Goal: Information Seeking & Learning: Learn about a topic

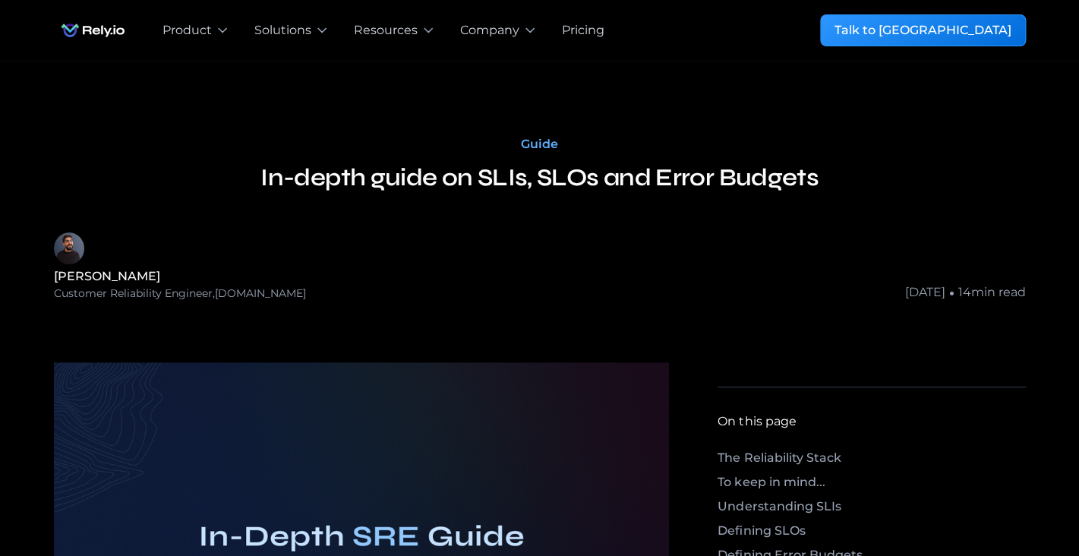
click at [547, 182] on h3 "In-depth guide on SLIs, SLOs and Error Budgets" at bounding box center [539, 177] width 558 height 36
click at [738, 185] on h3 "In-depth guide on SLIs, SLOs and Error Budgets" at bounding box center [539, 177] width 558 height 36
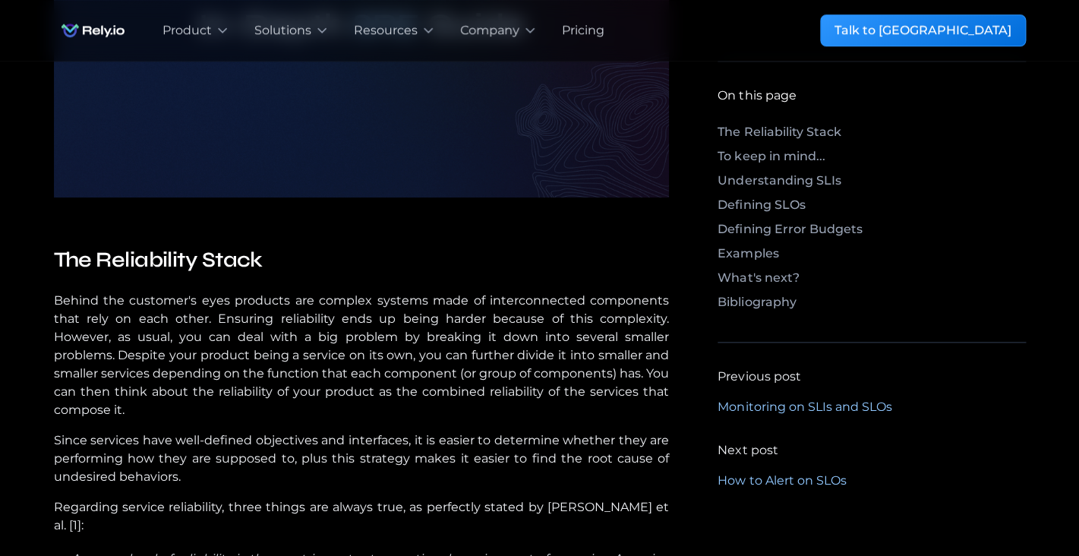
scroll to position [515, 0]
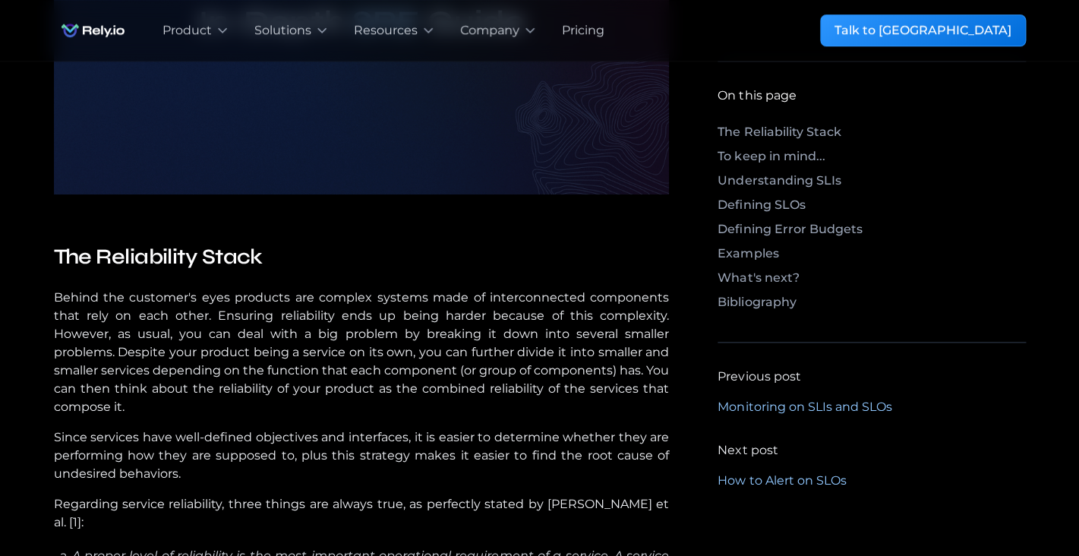
click at [309, 243] on h4 "The Reliability Stack" at bounding box center [362, 256] width 616 height 27
click at [128, 338] on p "Behind the customer's eyes products are complex systems made of interconnected …" at bounding box center [362, 352] width 616 height 128
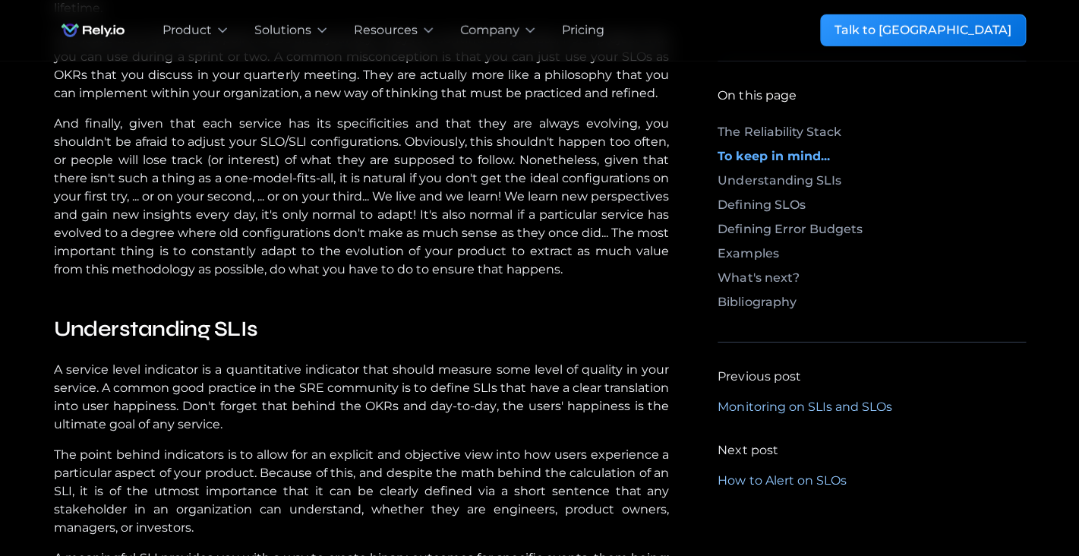
scroll to position [1685, 0]
click at [294, 342] on h4 "Understanding SLIs" at bounding box center [362, 327] width 616 height 27
click at [151, 342] on h4 "Understanding SLIs" at bounding box center [362, 327] width 616 height 27
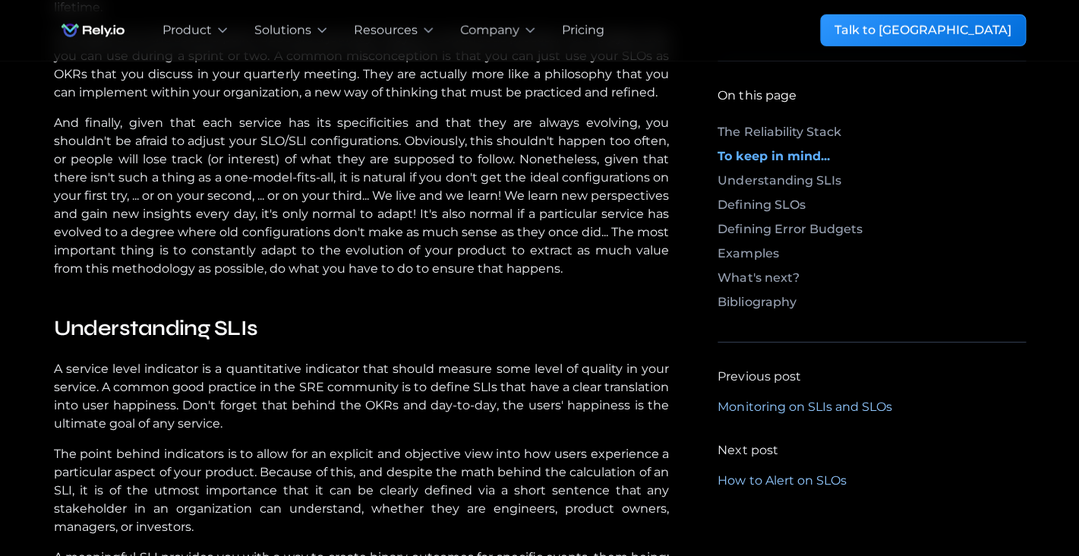
click at [151, 342] on h4 "Understanding SLIs" at bounding box center [362, 327] width 616 height 27
click at [349, 342] on h4 "Understanding SLIs" at bounding box center [362, 327] width 616 height 27
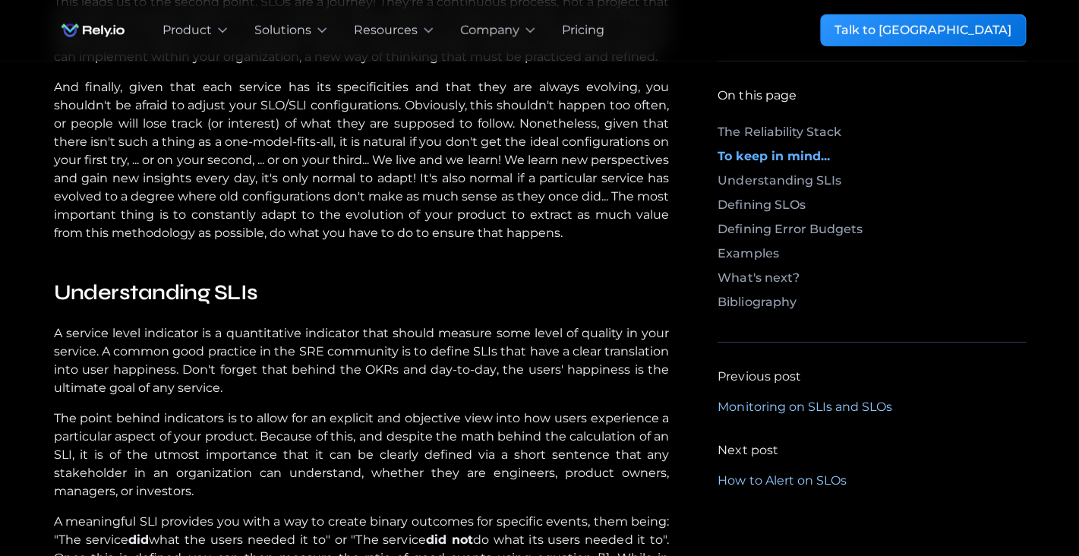
scroll to position [1722, 0]
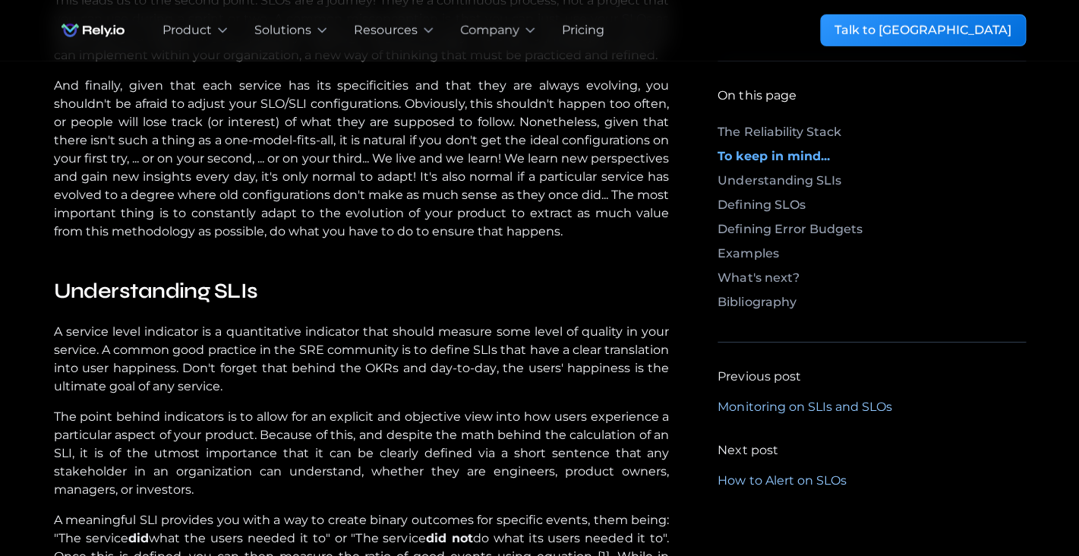
click at [238, 395] on p "A service level indicator is a quantitative indicator that should measure some …" at bounding box center [362, 359] width 616 height 73
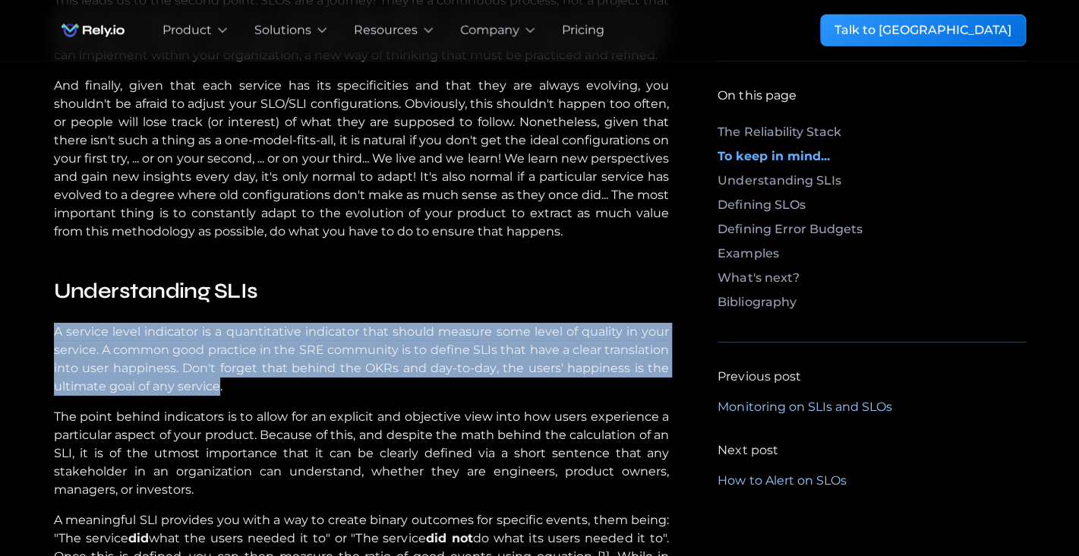
click at [238, 395] on p "A service level indicator is a quantitative indicator that should measure some …" at bounding box center [362, 359] width 616 height 73
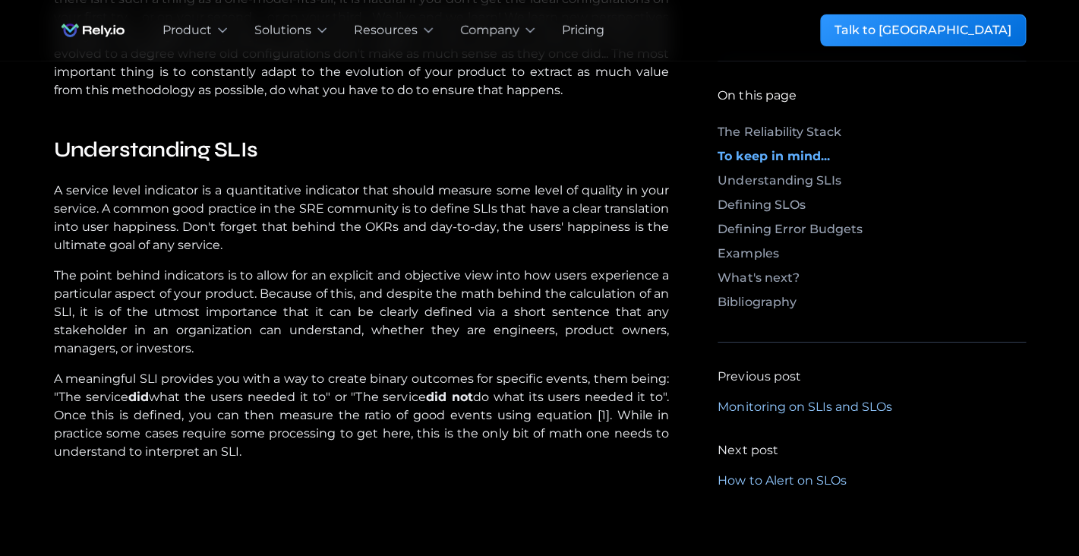
scroll to position [1865, 0]
drag, startPoint x: 51, startPoint y: 297, endPoint x: 291, endPoint y: 386, distance: 256.5
click at [87, 420] on p "A meaningful SLI provides you with a way to create binary outcomes for specific…" at bounding box center [362, 413] width 616 height 91
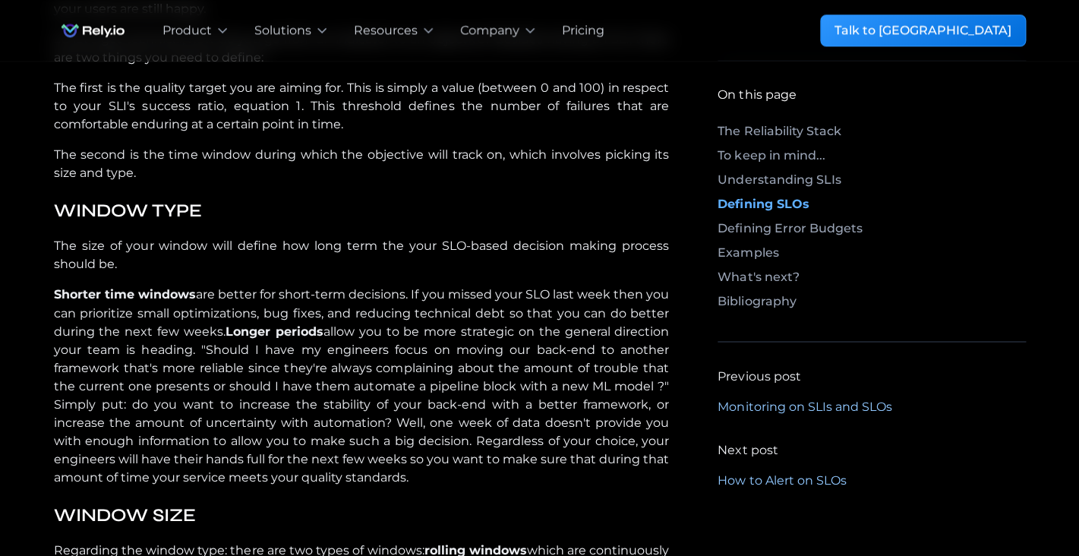
scroll to position [2964, 0]
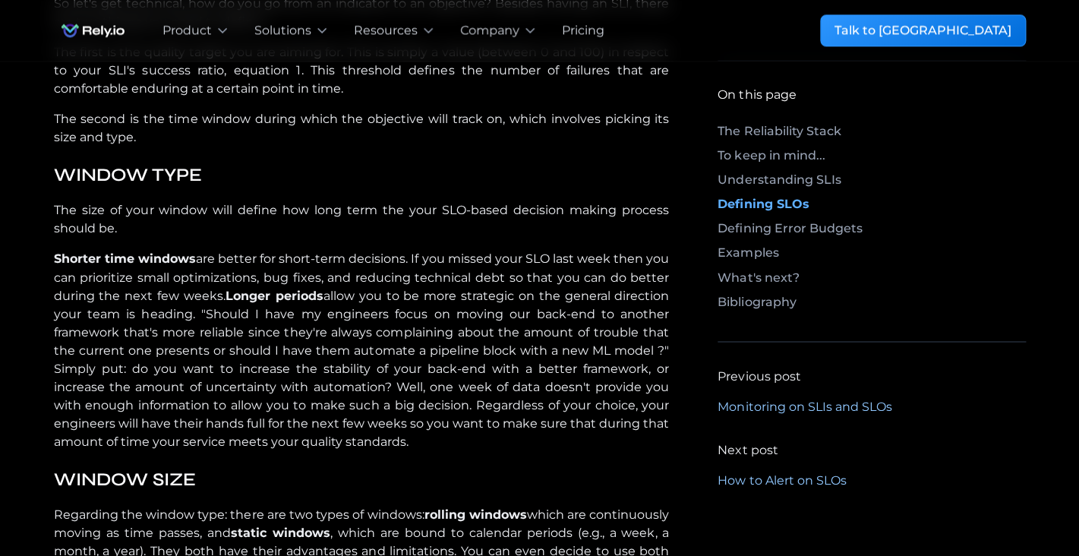
click at [303, 238] on p "The size of your window will define how long term the your SLO-based decision m…" at bounding box center [362, 219] width 616 height 36
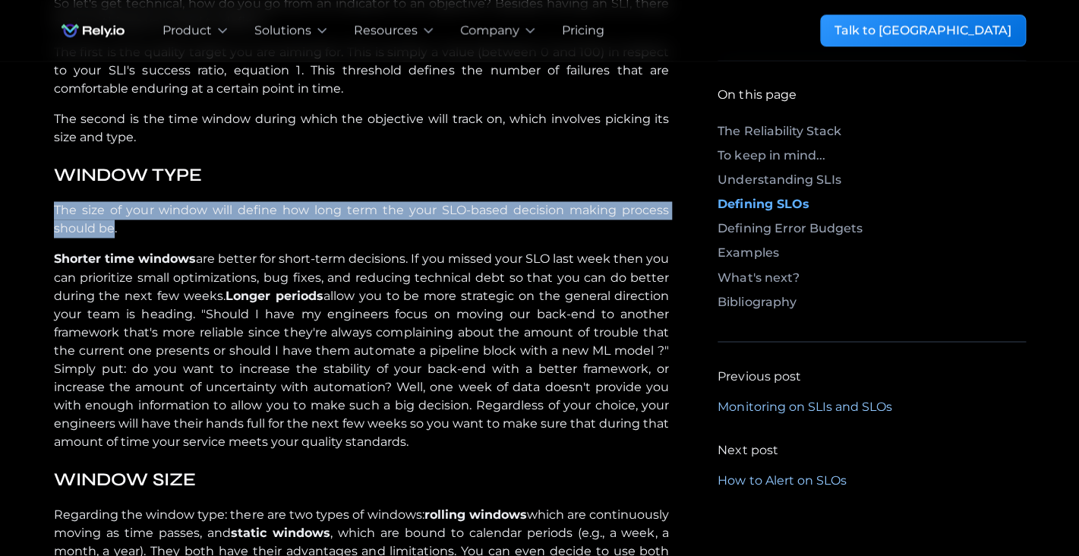
click at [303, 238] on p "The size of your window will define how long term the your SLO-based decision m…" at bounding box center [362, 219] width 616 height 36
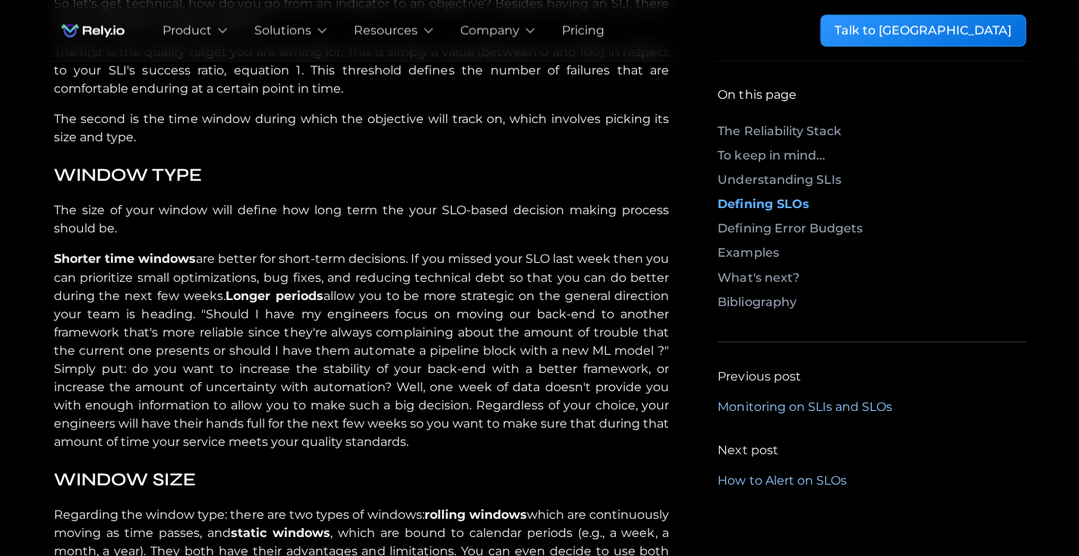
click at [528, 407] on p "Shorter time windows are better for short-term decisions. If you missed your SL…" at bounding box center [362, 350] width 616 height 200
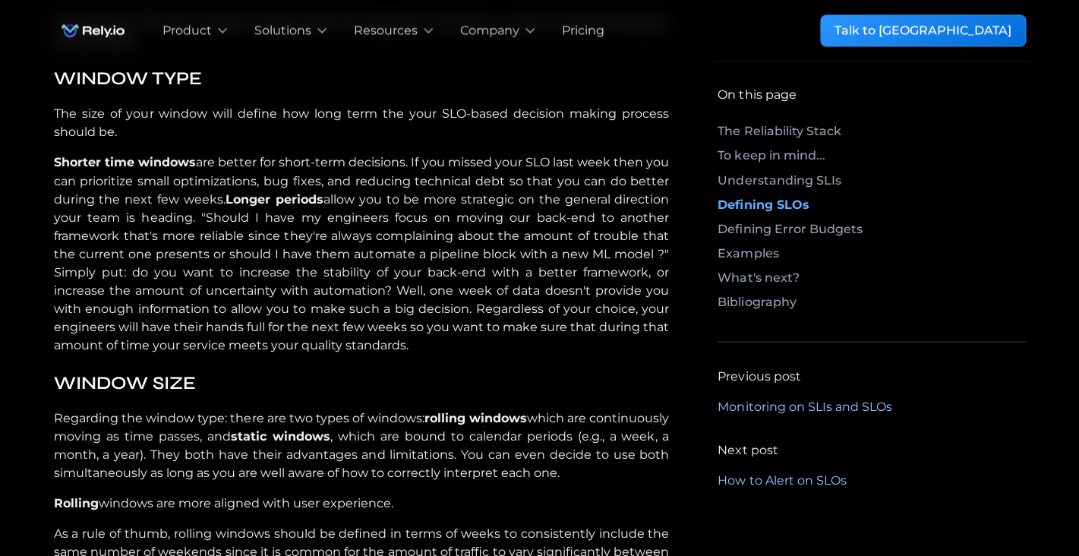
scroll to position [3141, 0]
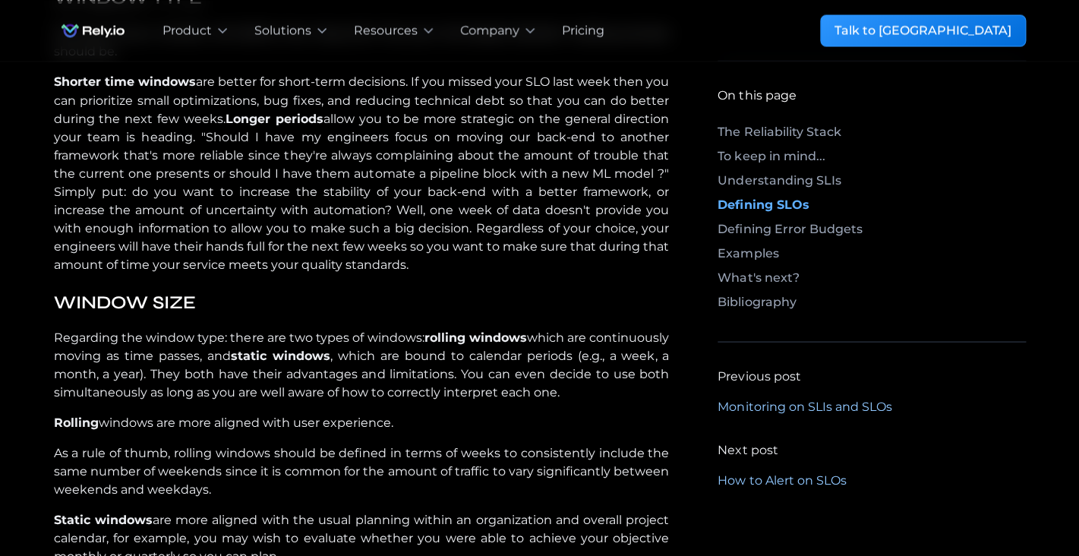
click at [194, 89] on strong "Shorter time windows" at bounding box center [125, 81] width 142 height 14
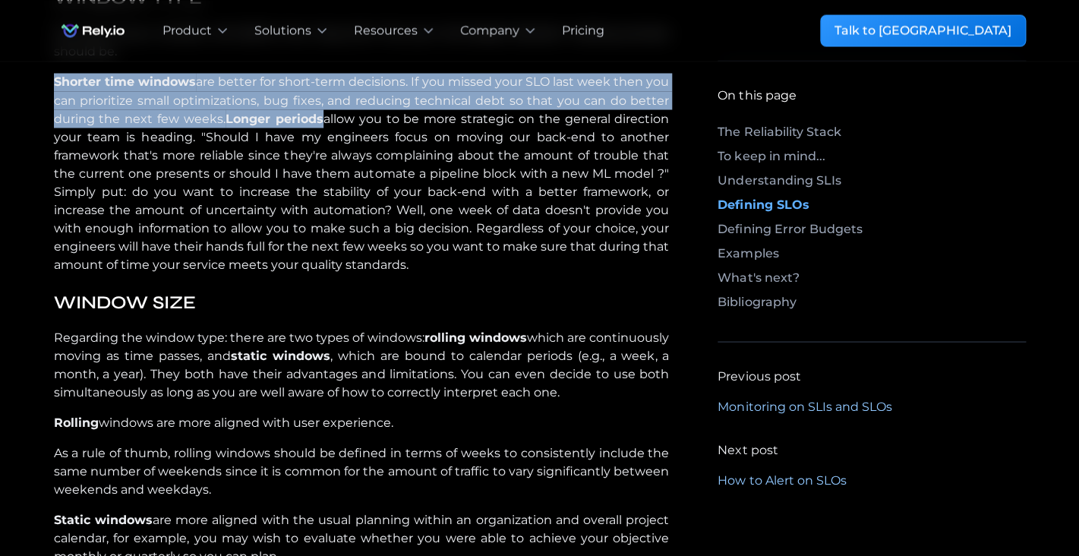
click at [430, 273] on p "Shorter time windows are better for short-term decisions. If you missed your SL…" at bounding box center [362, 173] width 616 height 200
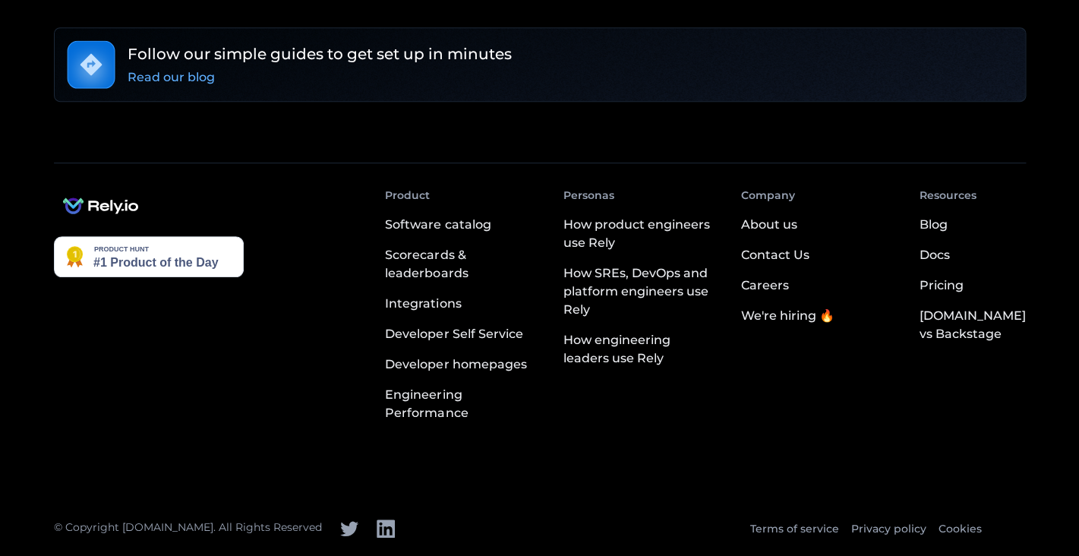
scroll to position [7027, 0]
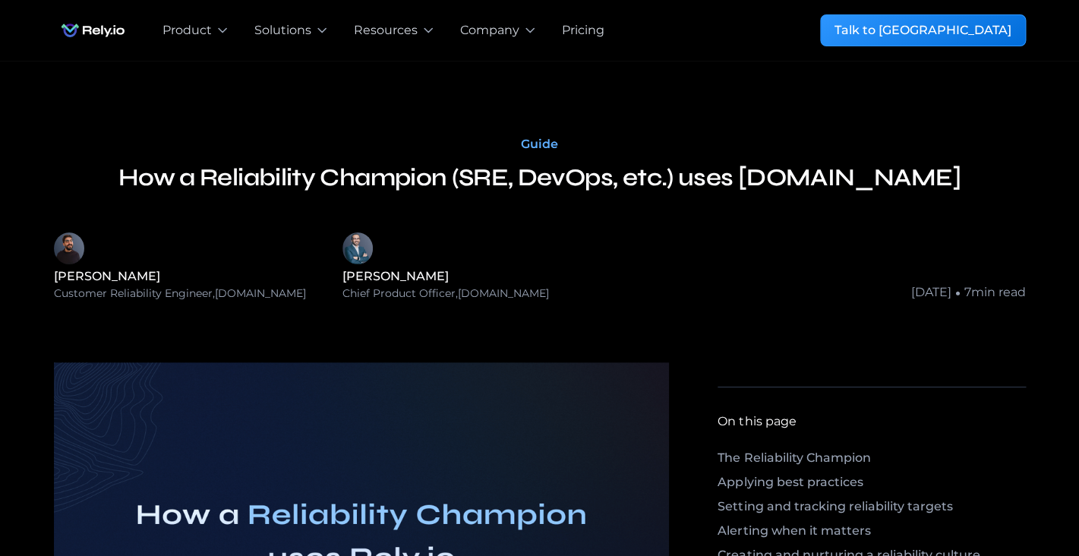
click at [90, 40] on img "home" at bounding box center [93, 30] width 78 height 30
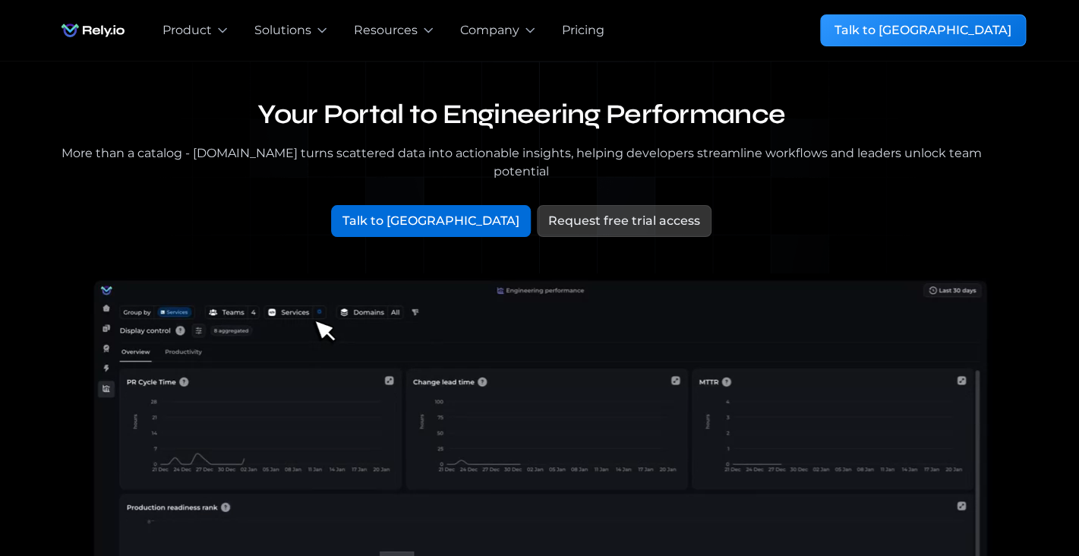
click at [395, 154] on div "More than a catalog - Rely.io turns scattered data into actionable insights, he…" at bounding box center [521, 162] width 935 height 36
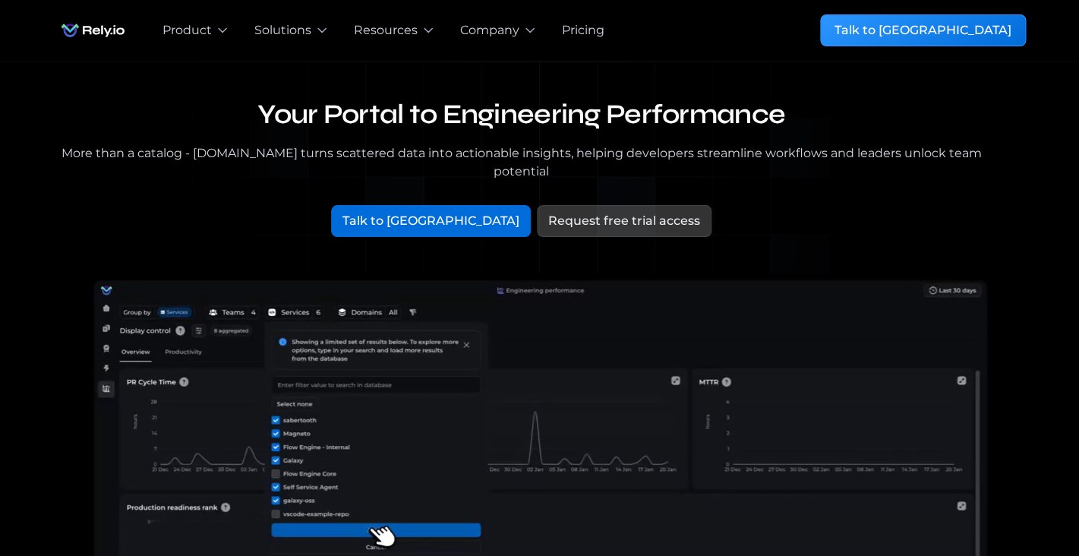
click at [395, 154] on div "More than a catalog - Rely.io turns scattered data into actionable insights, he…" at bounding box center [521, 162] width 935 height 36
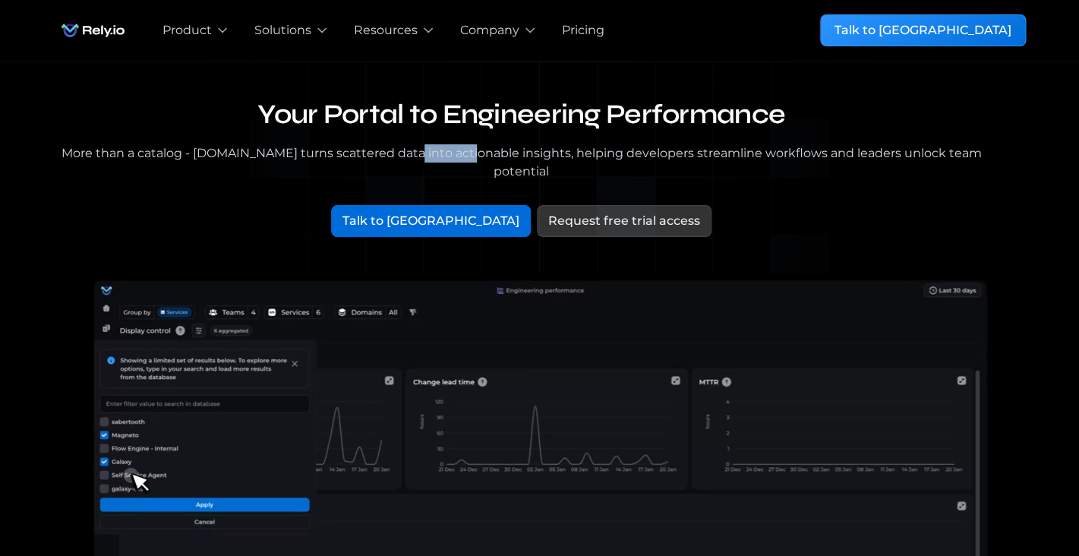
click at [395, 154] on div "More than a catalog - Rely.io turns scattered data into actionable insights, he…" at bounding box center [521, 162] width 935 height 36
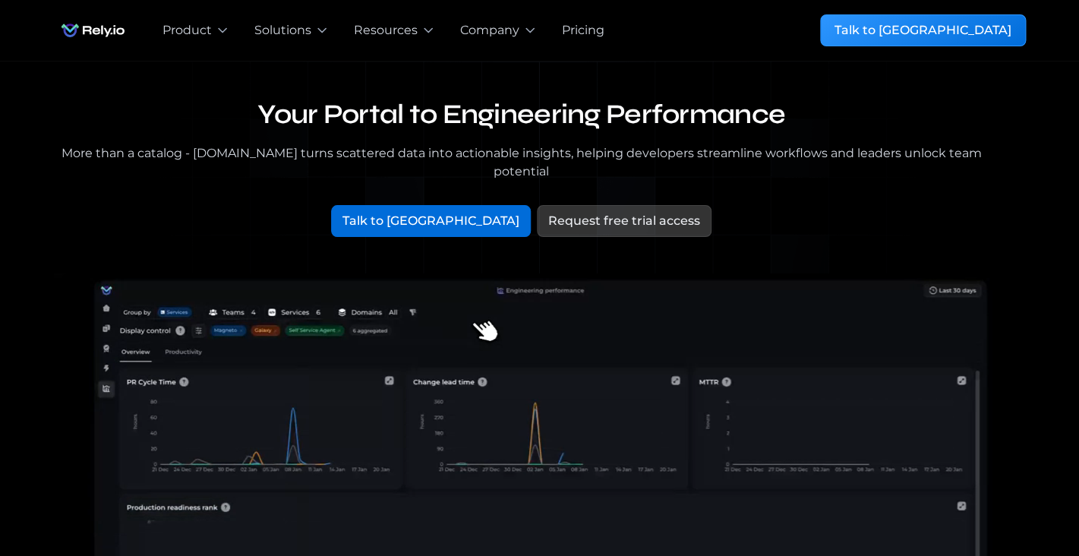
click at [528, 168] on div "Your Portal to Engineering Performance More than a catalog - Rely.io turns scat…" at bounding box center [540, 176] width 972 height 157
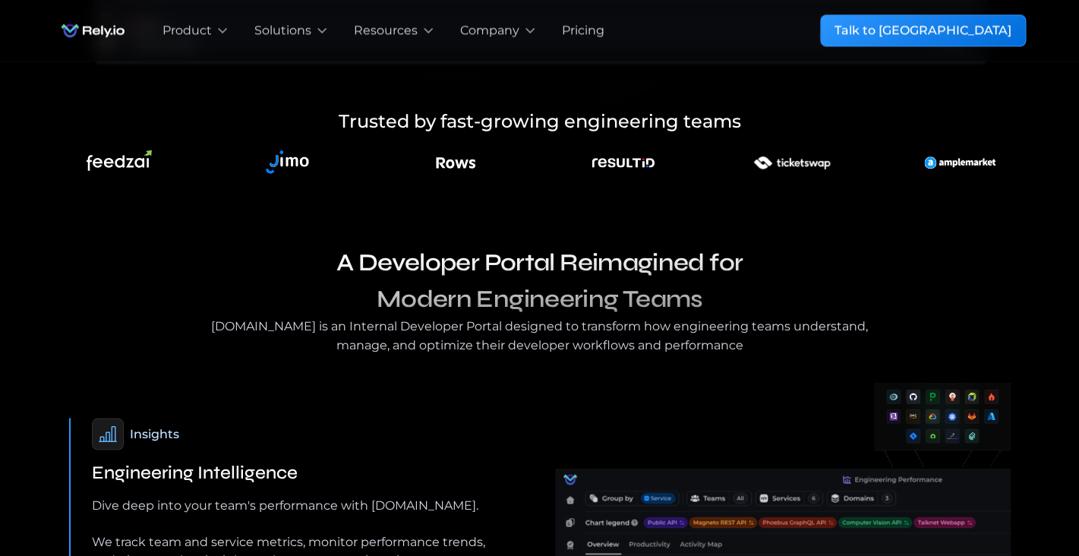
scroll to position [741, 0]
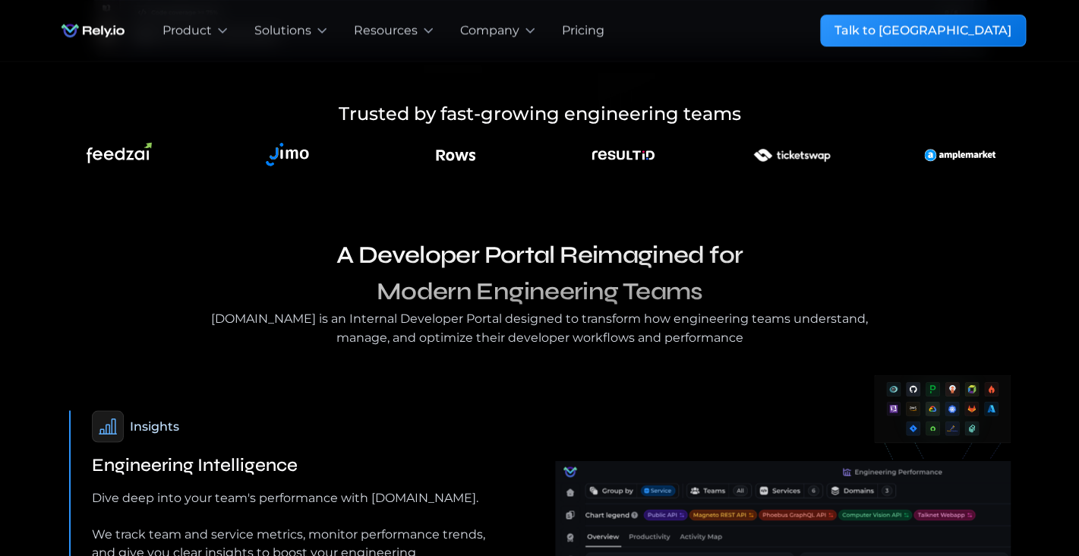
click at [742, 288] on h3 "A Developer Portal Reimagined for Modern Engineering Teams" at bounding box center [540, 273] width 668 height 73
click at [367, 356] on div "A Developer Portal Reimagined for Modern Engineering Teams Rely.io is an Intern…" at bounding box center [540, 510] width 972 height 547
click at [902, 308] on div "A Developer Portal Reimagined for Modern Engineering Teams Rely.io is an Intern…" at bounding box center [540, 291] width 972 height 109
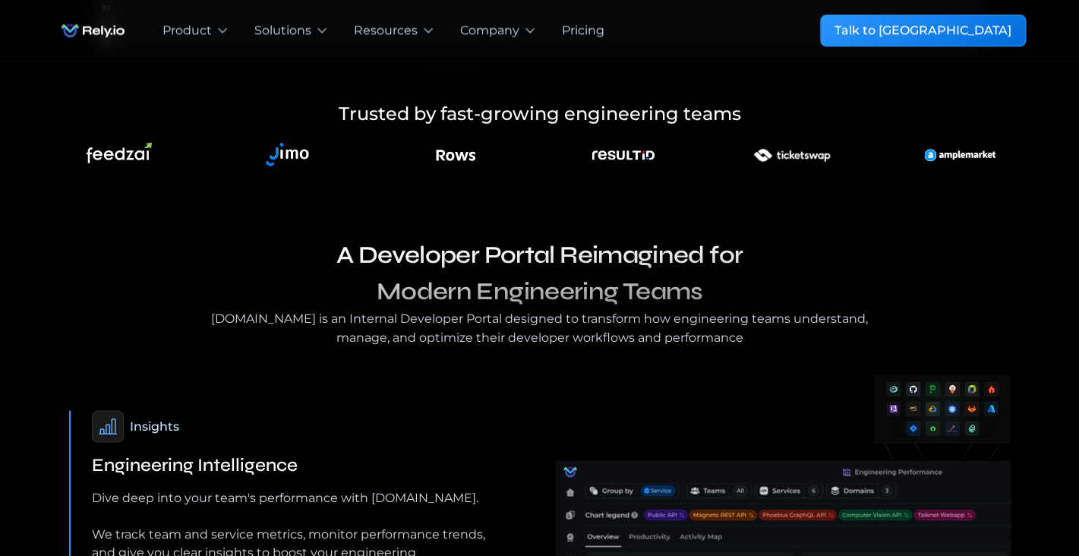
click at [902, 308] on div "A Developer Portal Reimagined for Modern Engineering Teams Rely.io is an Intern…" at bounding box center [540, 291] width 972 height 109
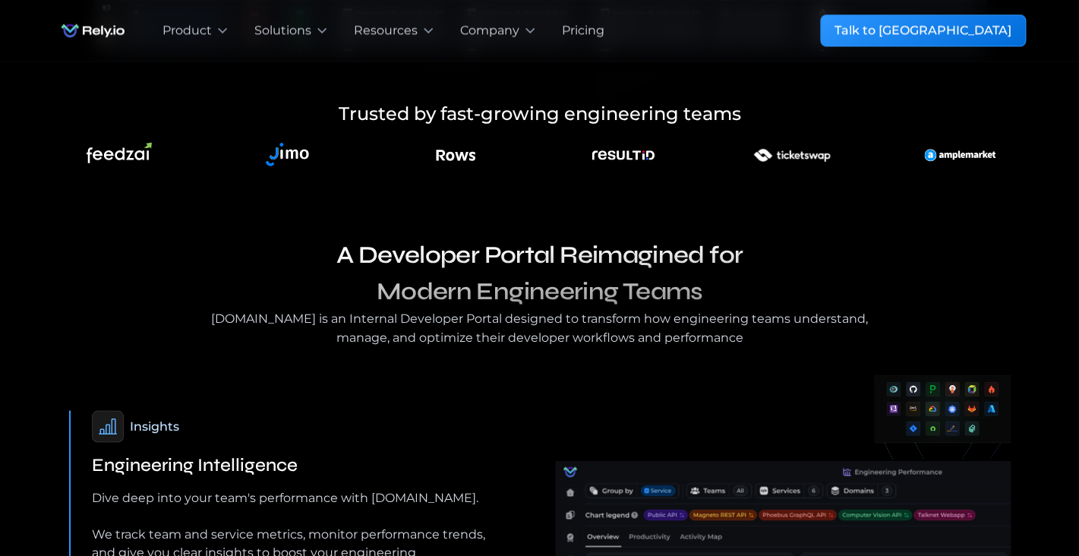
click at [696, 314] on div "Rely.io is an Internal Developer Portal designed to transform how engineering t…" at bounding box center [540, 328] width 668 height 36
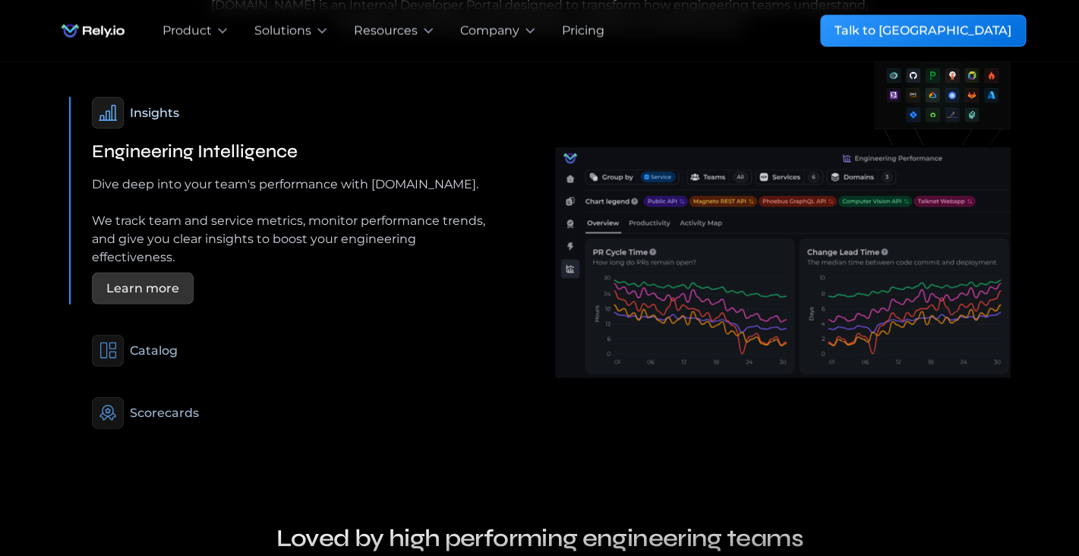
scroll to position [1056, 0]
click at [270, 161] on div "Dive deep into your team's performance with Rely.io. We track team and service …" at bounding box center [290, 231] width 396 height 141
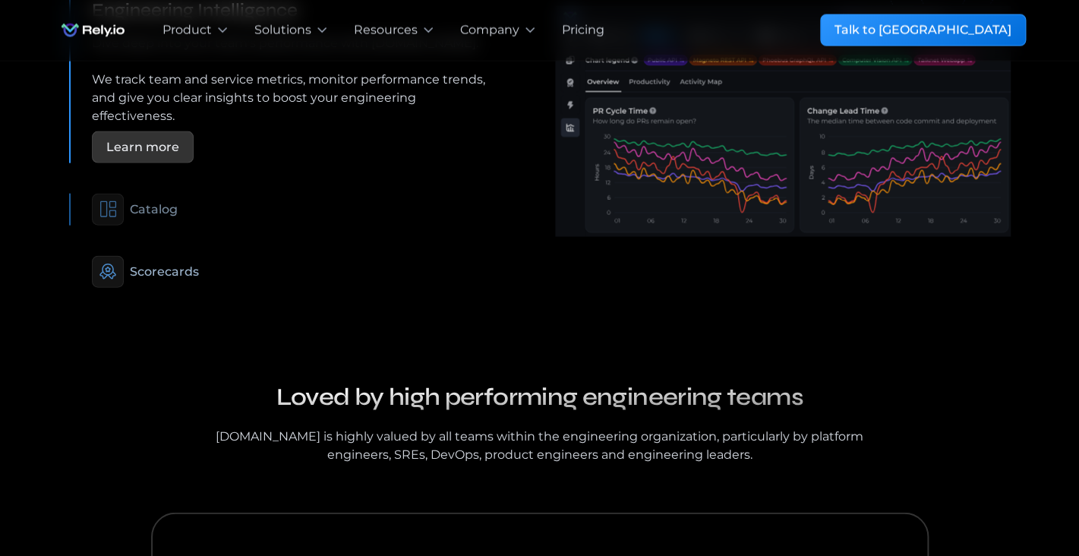
scroll to position [1286, 0]
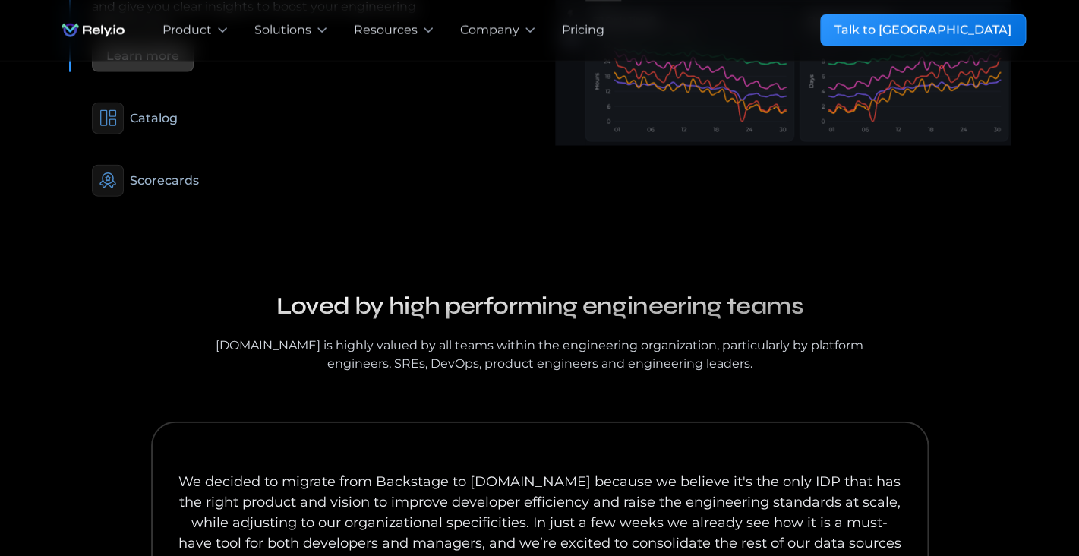
click at [425, 290] on h3 "Loved by high performing engineering teams" at bounding box center [540, 306] width 668 height 36
click at [811, 288] on h3 "Loved by high performing engineering teams" at bounding box center [540, 306] width 668 height 36
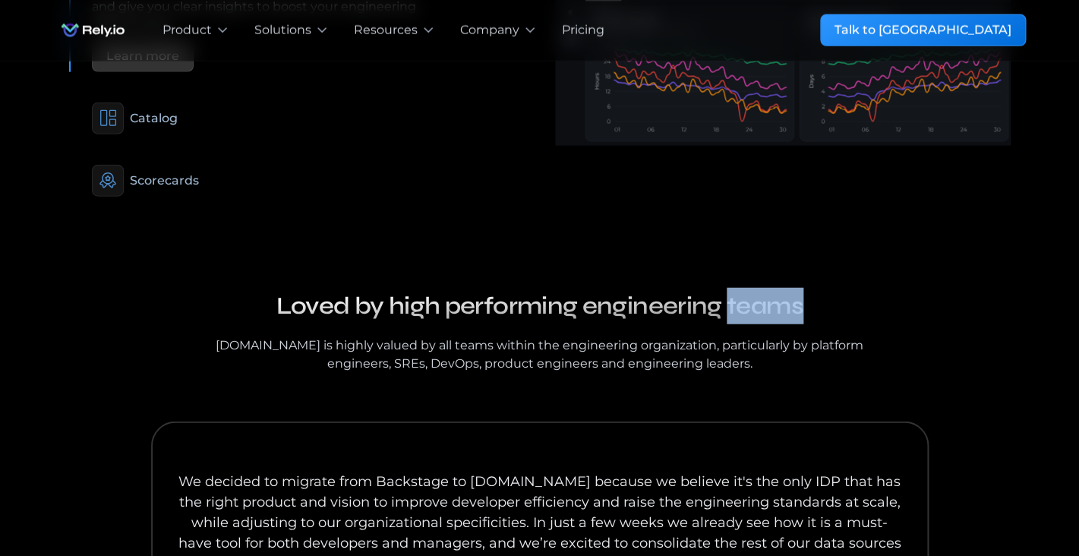
click at [811, 288] on h3 "Loved by high performing engineering teams" at bounding box center [540, 306] width 668 height 36
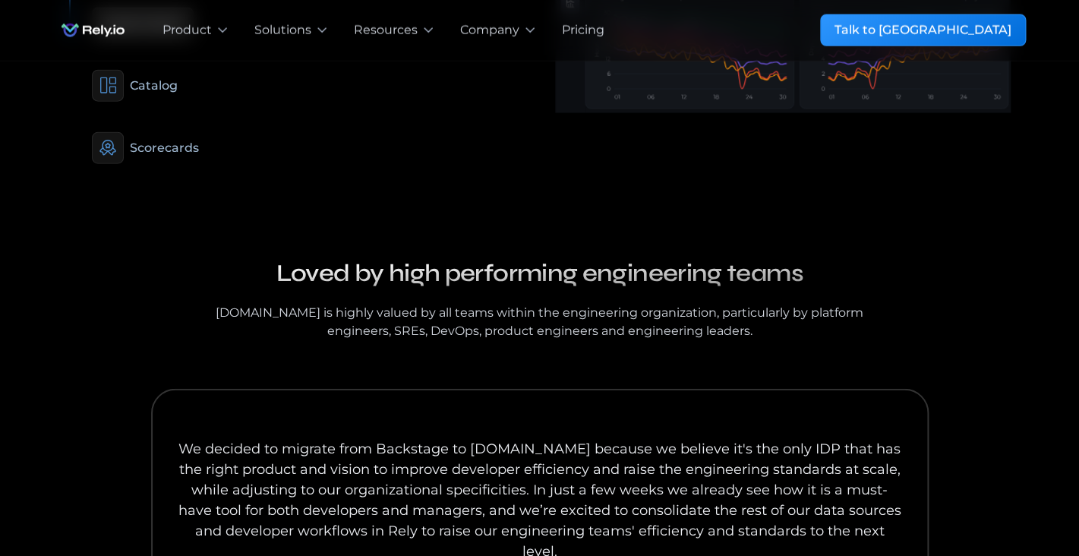
scroll to position [1324, 0]
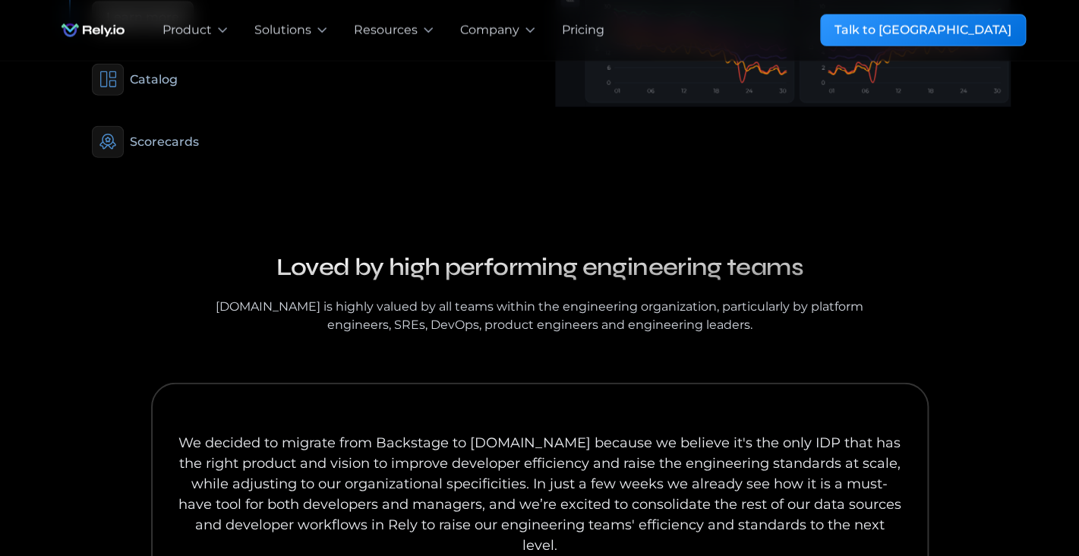
click at [757, 307] on div "Rely.io is highly valued by all teams within the engineering organization, part…" at bounding box center [540, 316] width 668 height 36
click at [732, 311] on div "Rely.io is highly valued by all teams within the engineering organization, part…" at bounding box center [540, 316] width 668 height 36
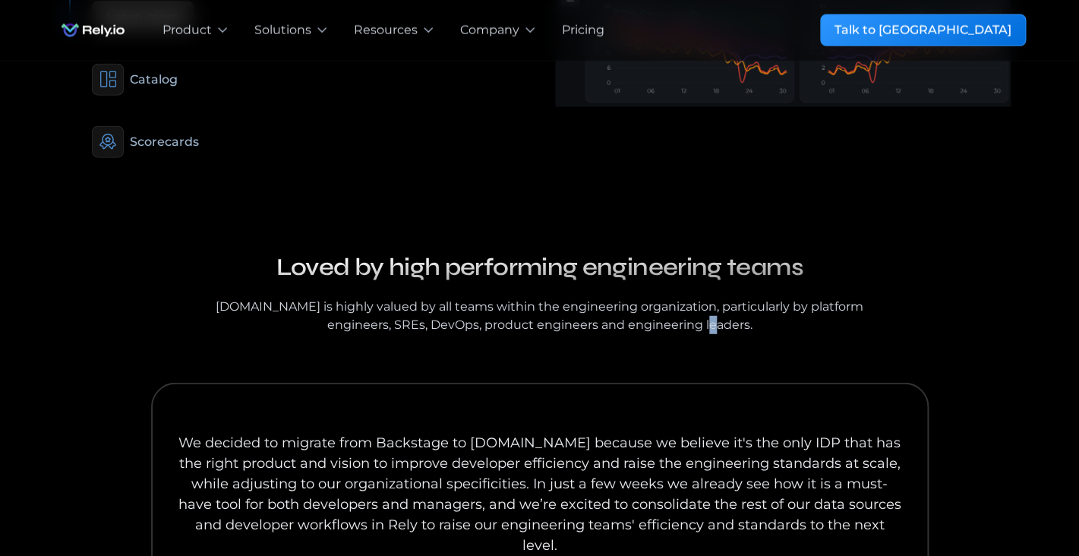
click at [732, 311] on div "Rely.io is highly valued by all teams within the engineering organization, part…" at bounding box center [540, 316] width 668 height 36
click at [601, 325] on div "Our blog Loved by high performing engineering teams Rely.io is highly valued by…" at bounding box center [540, 491] width 972 height 485
click at [745, 312] on div "Rely.io is highly valued by all teams within the engineering organization, part…" at bounding box center [540, 316] width 668 height 36
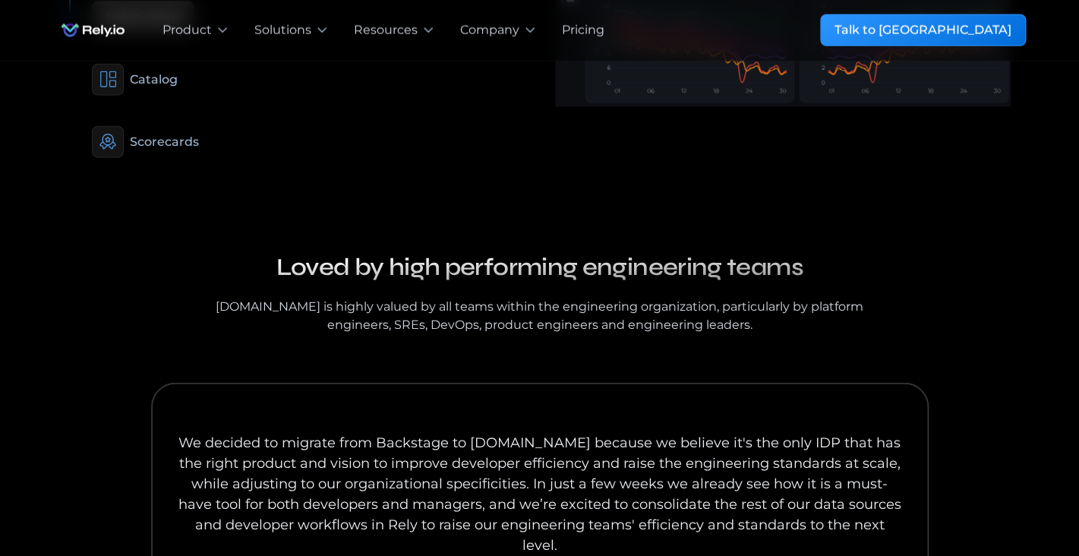
click at [745, 312] on div "Rely.io is highly valued by all teams within the engineering organization, part…" at bounding box center [540, 316] width 668 height 36
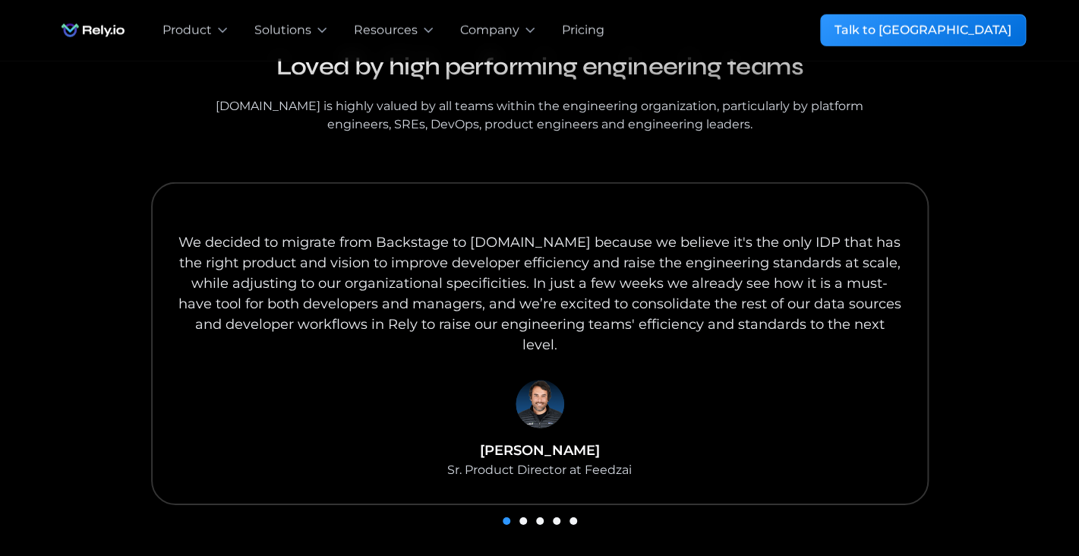
scroll to position [1526, 0]
click at [523, 515] on div "Show slide 2 of 5" at bounding box center [523, 519] width 8 height 8
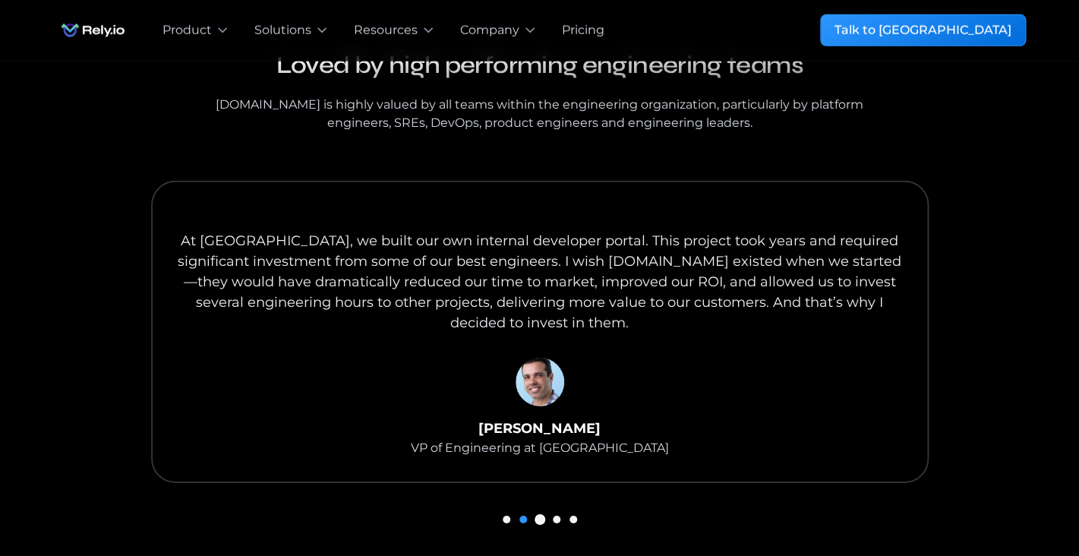
click at [542, 515] on div "Show slide 3 of 5" at bounding box center [540, 519] width 8 height 8
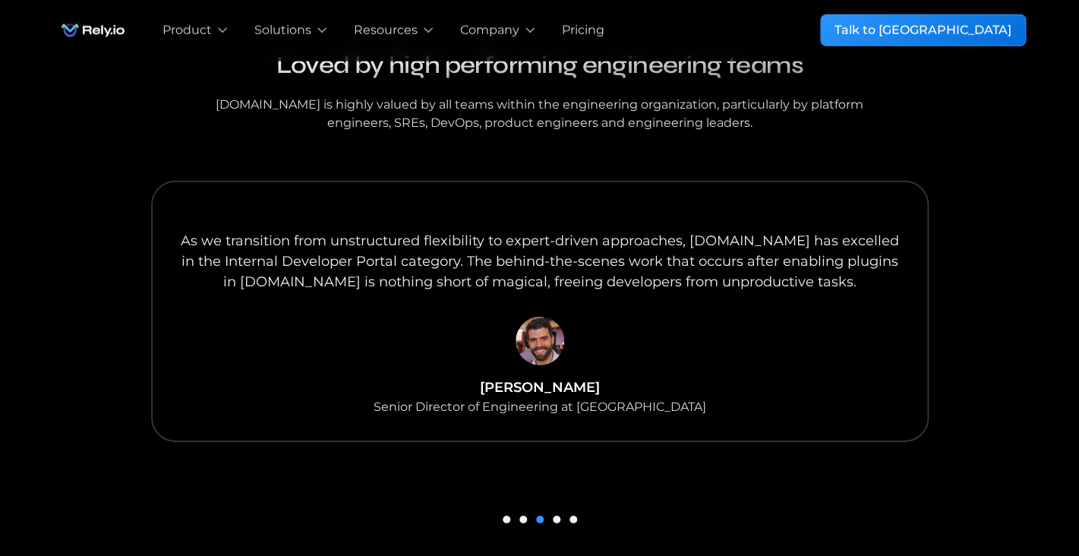
click at [561, 508] on div "carousel" at bounding box center [540, 518] width 972 height 21
click at [558, 515] on div "Show slide 4 of 5" at bounding box center [557, 519] width 8 height 8
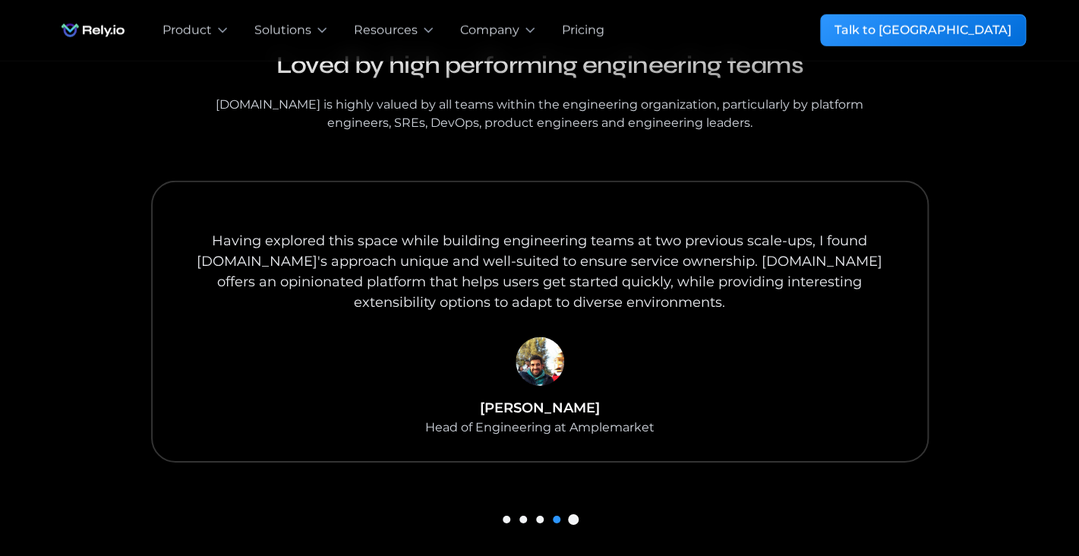
click at [571, 515] on div "Show slide 5 of 5" at bounding box center [573, 519] width 8 height 8
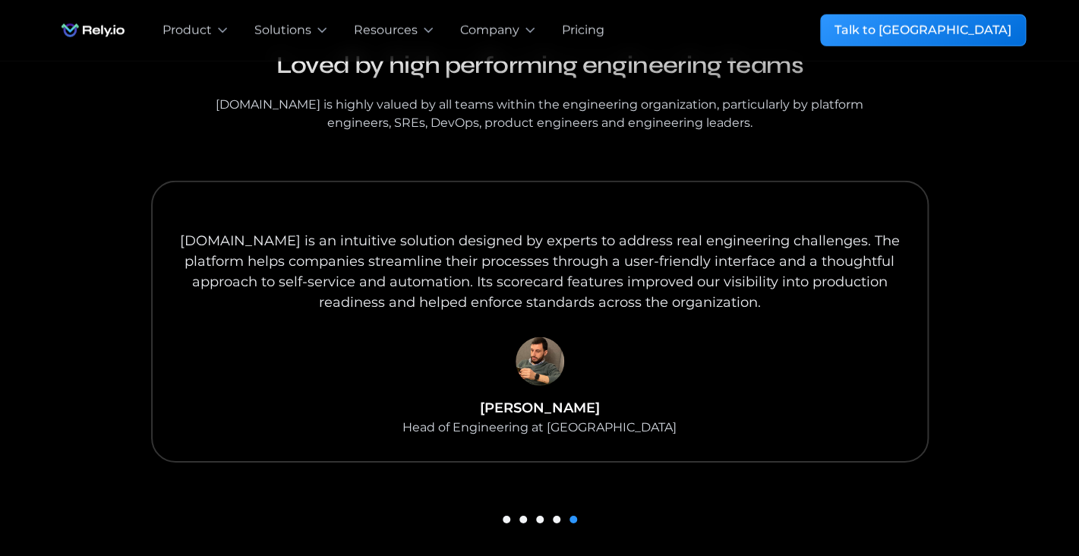
click at [511, 508] on div "carousel" at bounding box center [540, 518] width 972 height 21
click at [506, 515] on div "Show slide 1 of 5" at bounding box center [506, 519] width 8 height 8
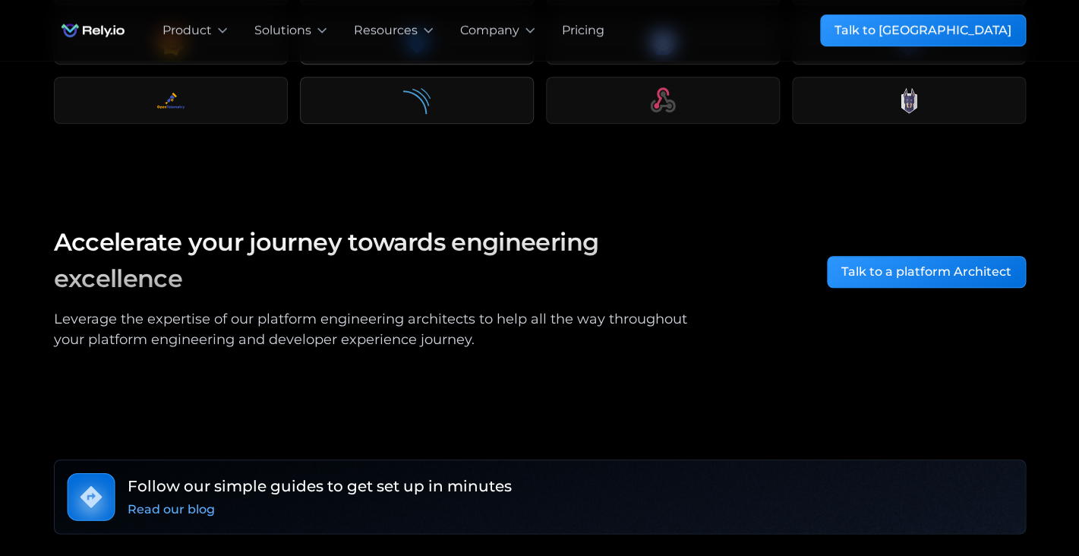
scroll to position [2458, 0]
